Goal: Navigation & Orientation: Go to known website

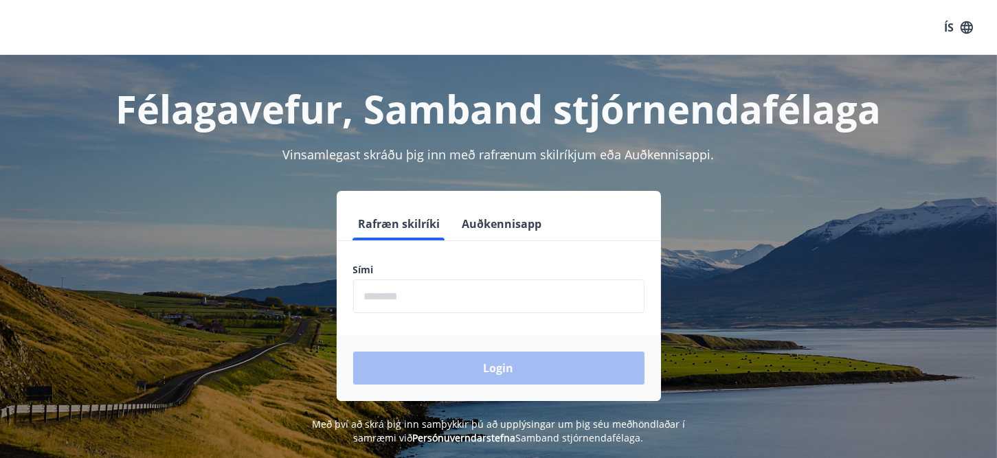
click at [807, 214] on div "Rafræn skilríki Auðkennisapp Sími ​ Login" at bounding box center [499, 296] width 956 height 210
click at [776, 262] on div "Rafræn skilríki Auðkennisapp Sími ​ Login" at bounding box center [499, 296] width 956 height 210
